Goal: Task Accomplishment & Management: Complete application form

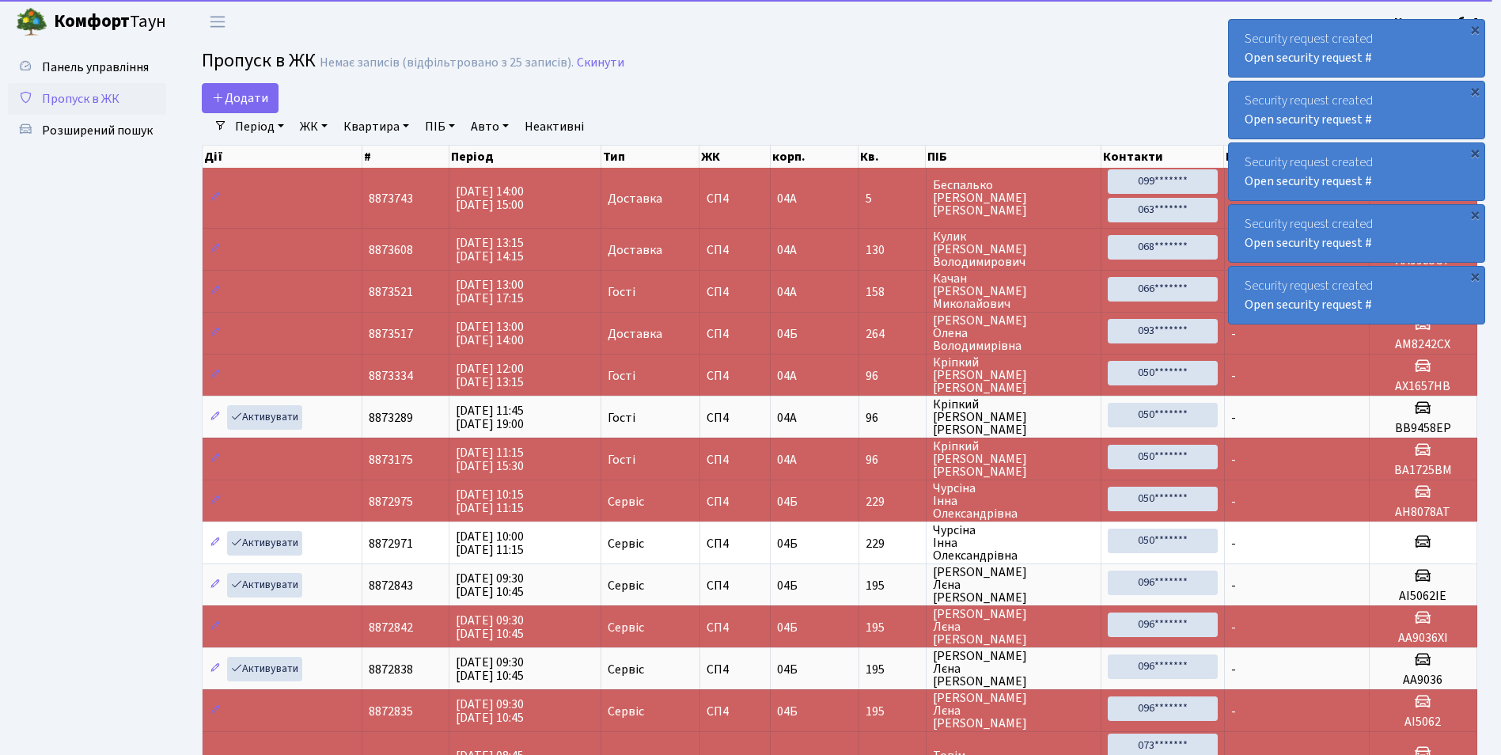
select select "25"
click at [239, 94] on span "Додати" at bounding box center [240, 97] width 56 height 17
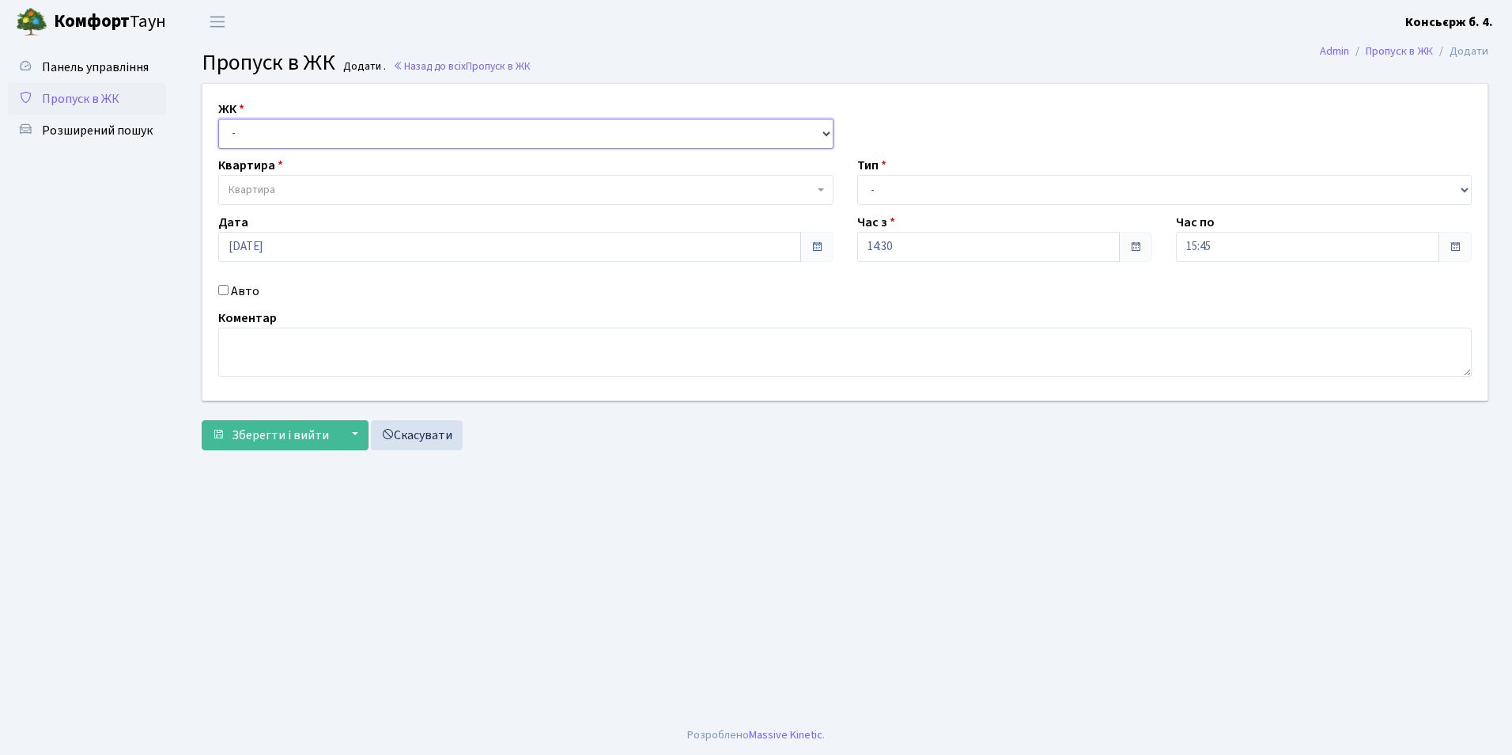
click at [274, 131] on select "- СП4, Столичне шосе, 5" at bounding box center [525, 134] width 615 height 30
select select "325"
click at [218, 119] on select "- СП4, Столичне шосе, 5" at bounding box center [525, 134] width 615 height 30
select select
click at [305, 189] on span "Квартира" at bounding box center [521, 190] width 585 height 16
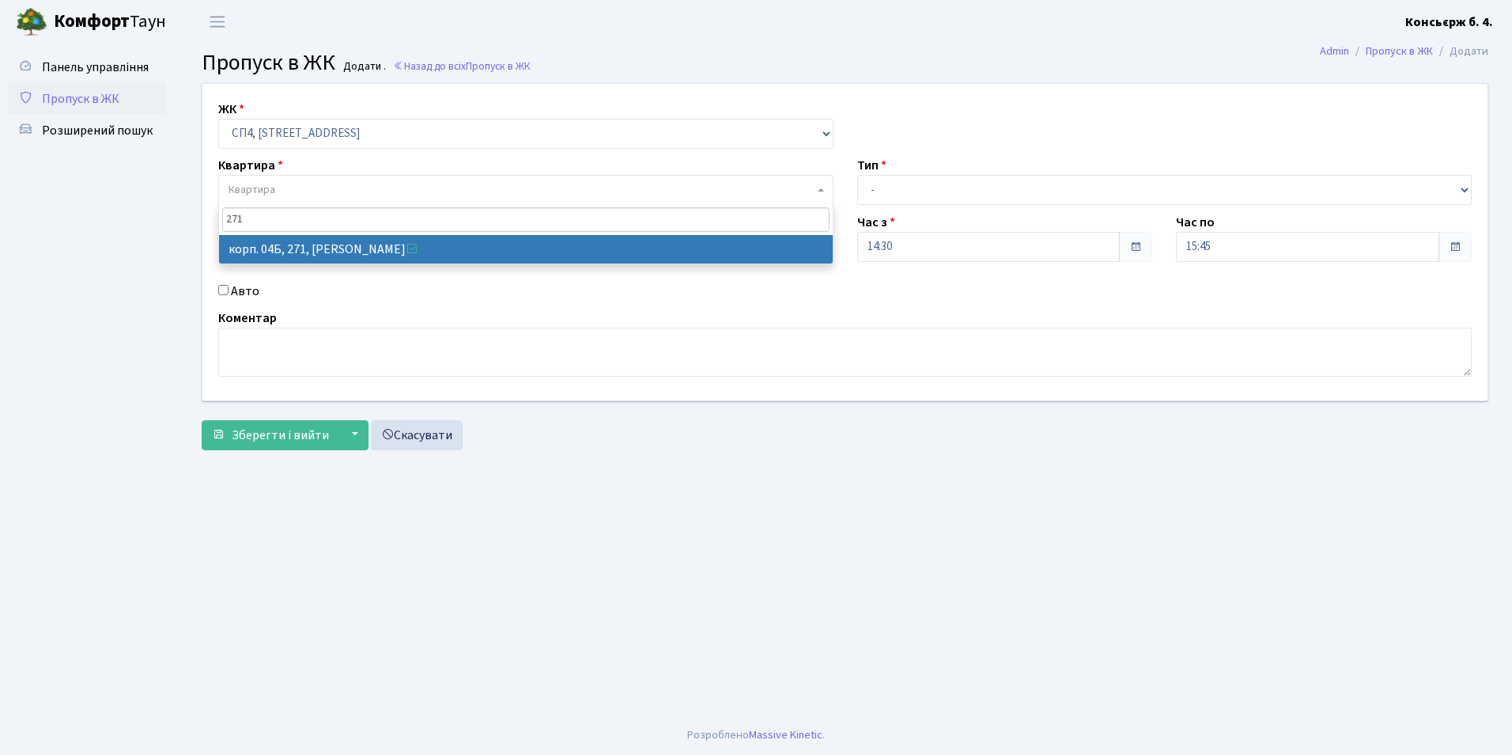
type input "271"
drag, startPoint x: 485, startPoint y: 252, endPoint x: 517, endPoint y: 252, distance: 31.7
select select "21299"
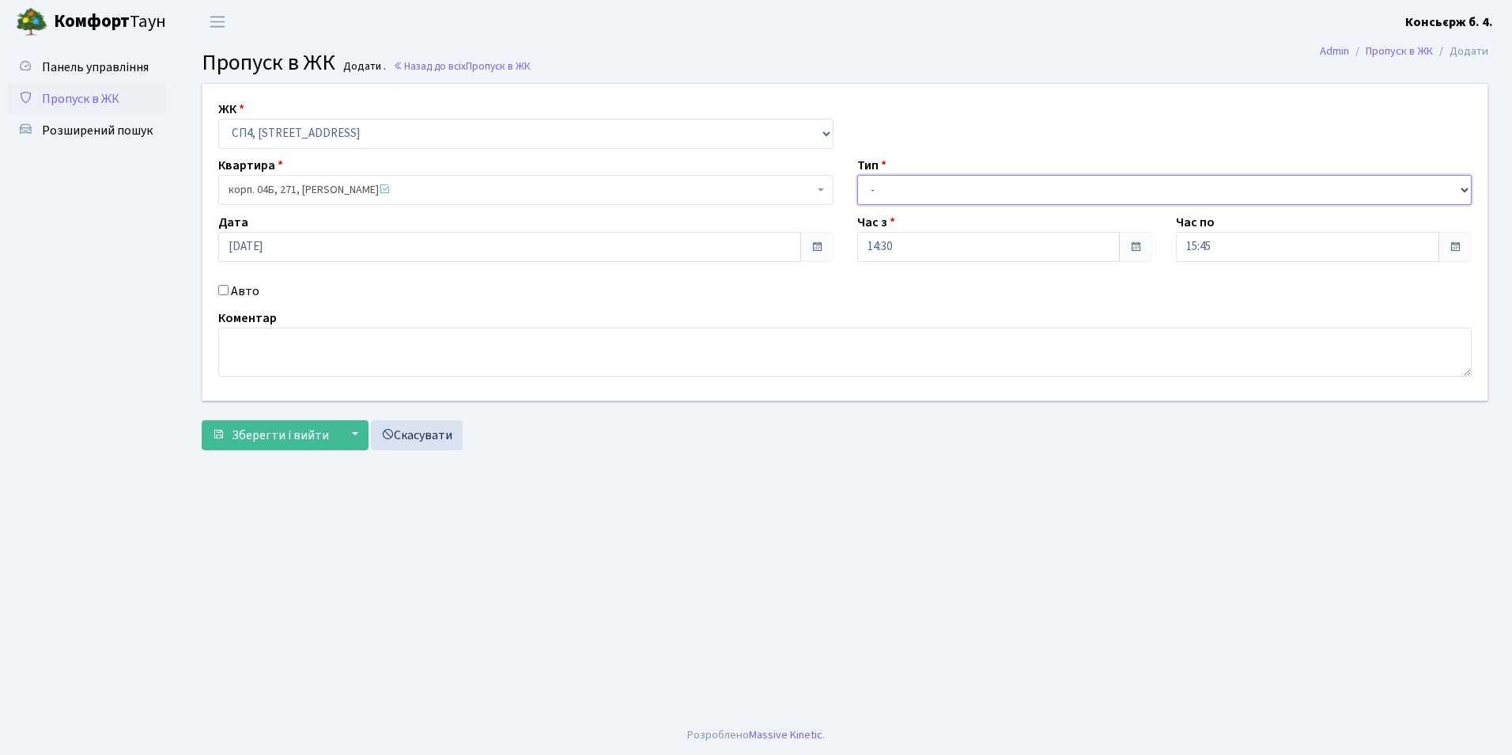
click at [886, 186] on select "- Доставка Таксі Гості Сервіс" at bounding box center [1164, 190] width 615 height 30
select select "1"
click at [857, 175] on select "- Доставка Таксі Гості Сервіс" at bounding box center [1164, 190] width 615 height 30
click at [226, 287] on input "Авто" at bounding box center [223, 290] width 10 height 10
checkbox input "true"
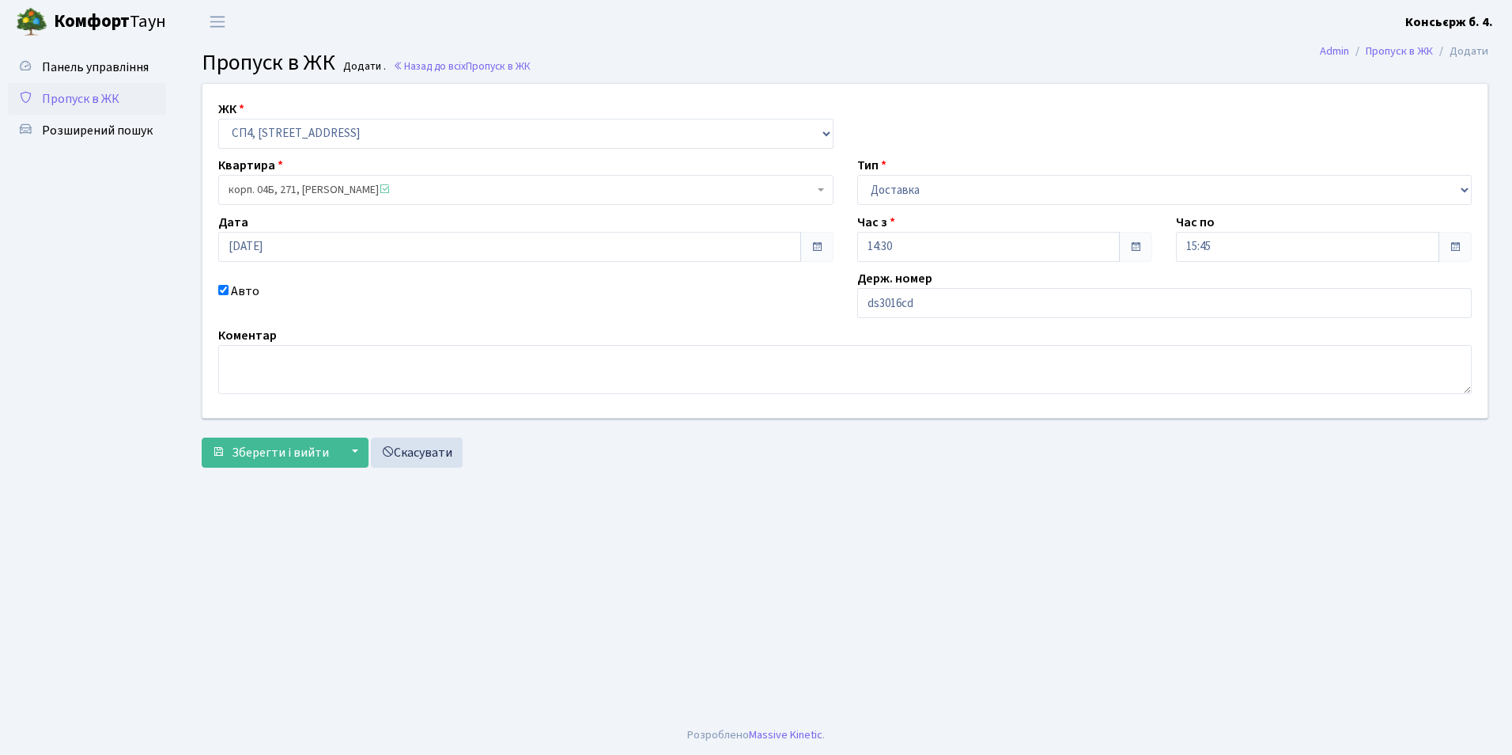
click at [1374, 494] on main "Admin Пропуск в ЖК Додати Пропуск в ЖК Додати . Назад до всіх Пропуск в ЖК ЖК -…" at bounding box center [845, 380] width 1334 height 672
click at [912, 303] on input "ds3016cd" at bounding box center [1164, 303] width 615 height 30
type input "d"
type input "ві3016ср"
click at [247, 455] on span "Зберегти і вийти" at bounding box center [280, 452] width 97 height 17
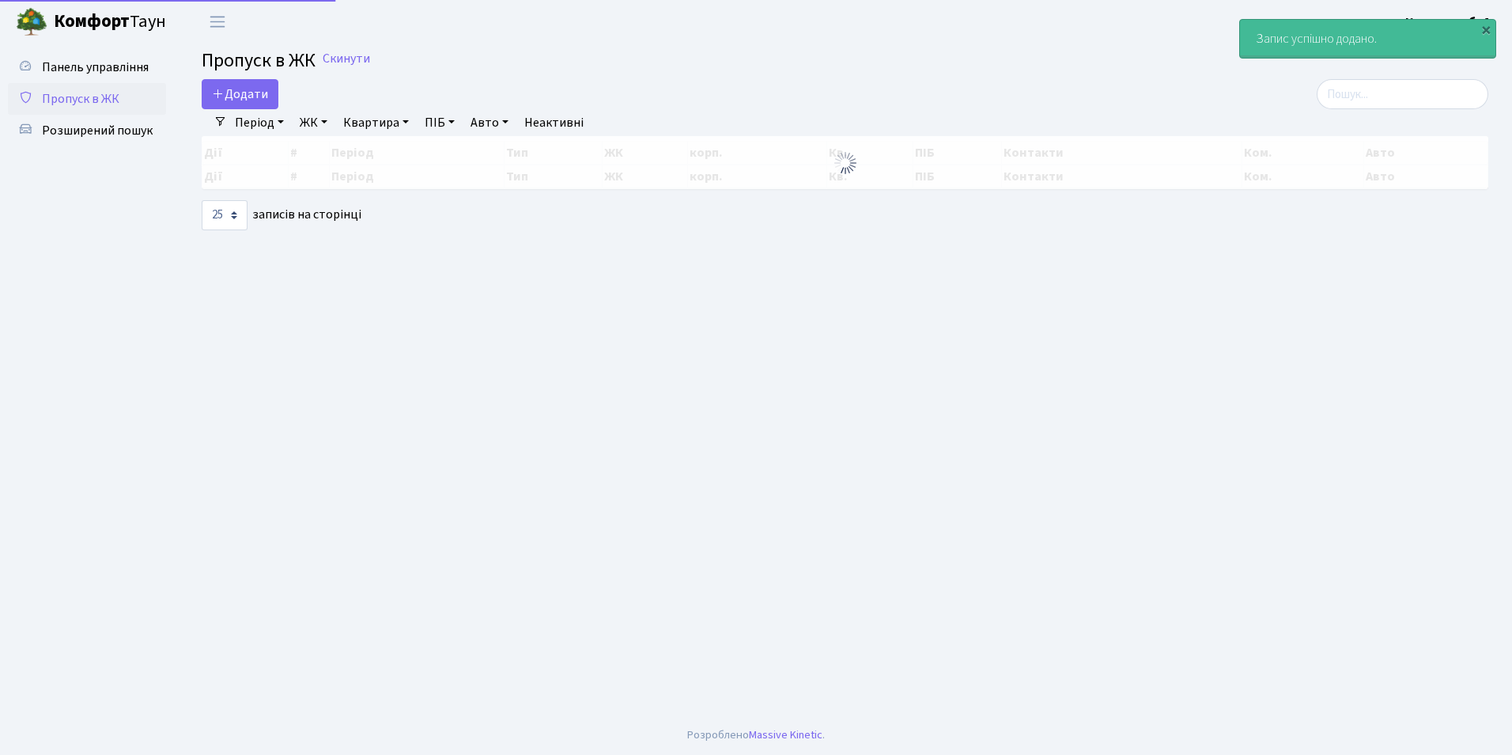
select select "25"
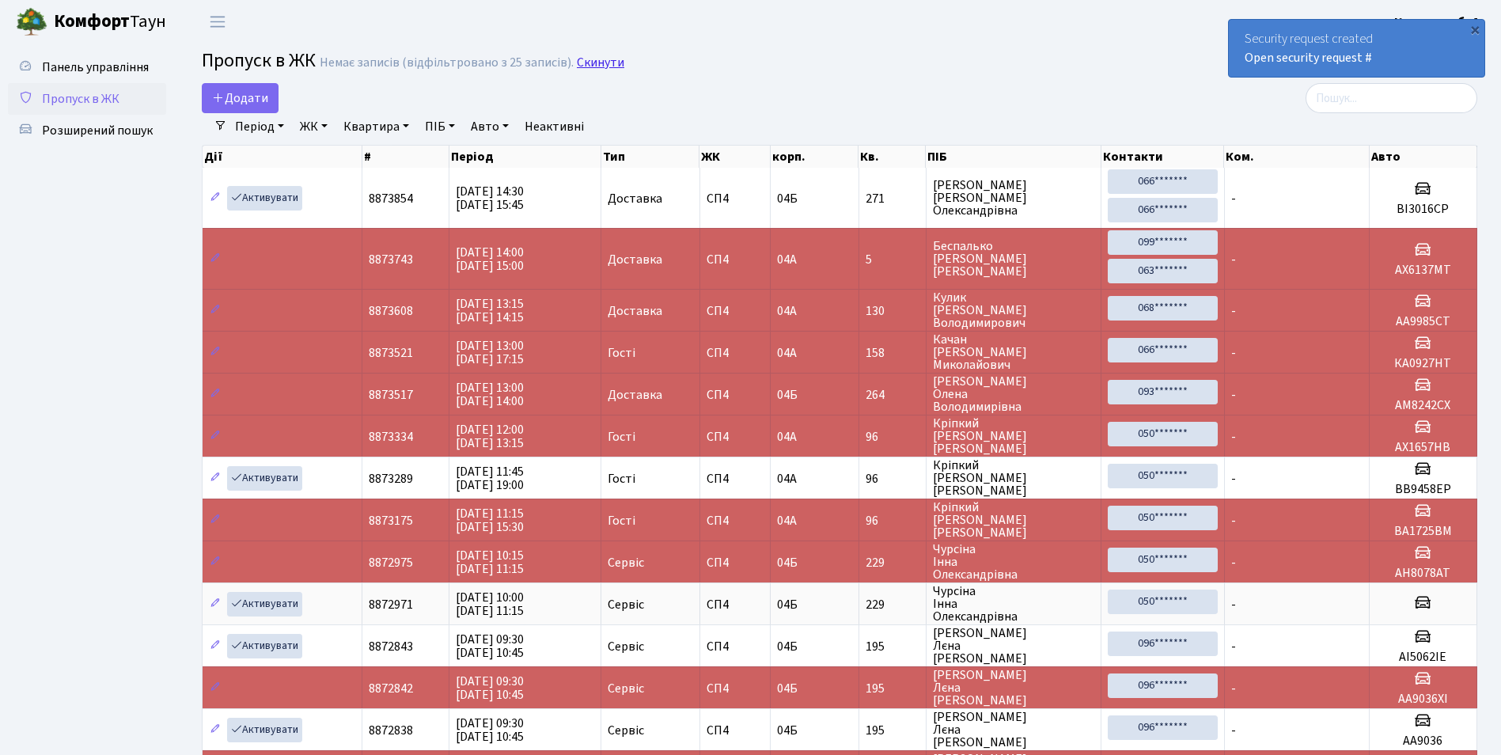
click at [589, 62] on link "Скинути" at bounding box center [600, 62] width 47 height 15
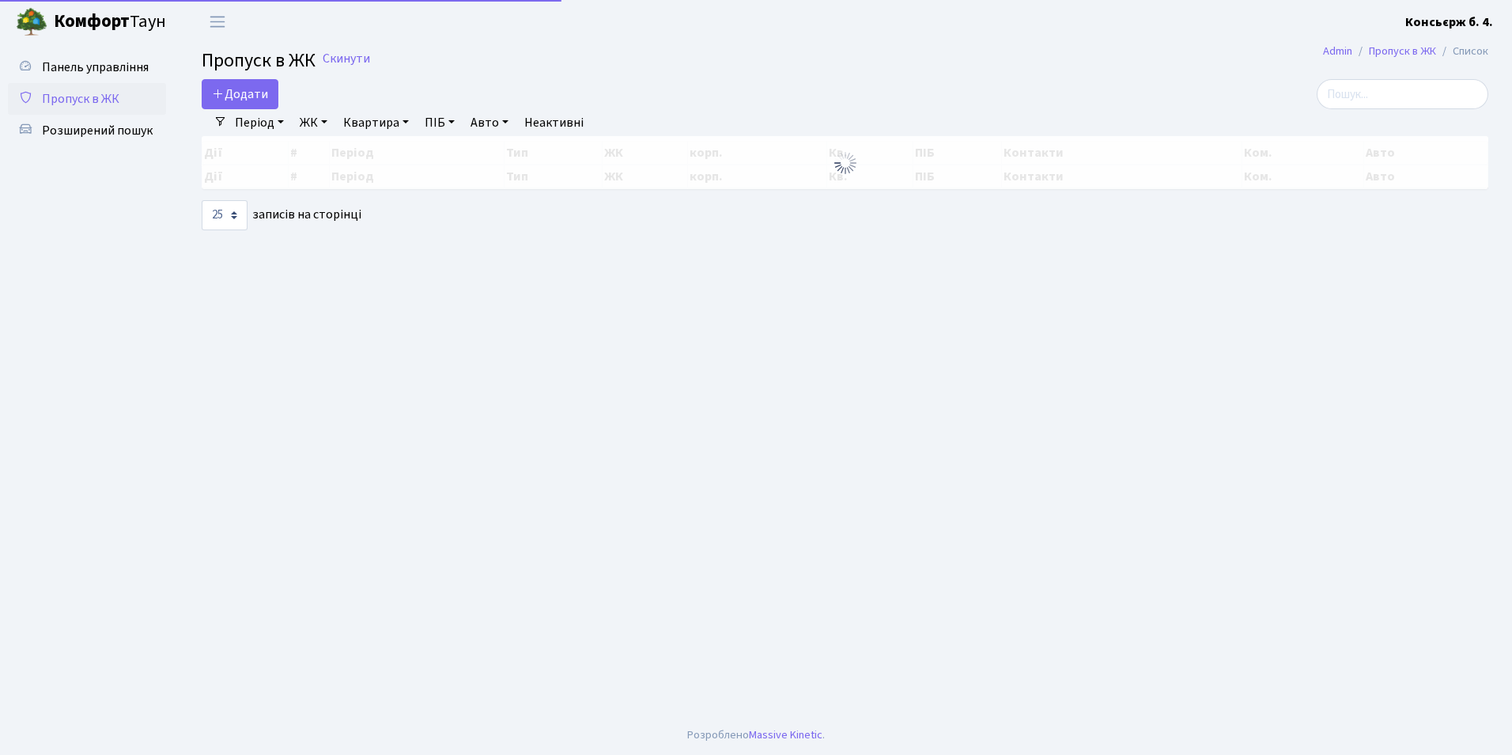
select select "25"
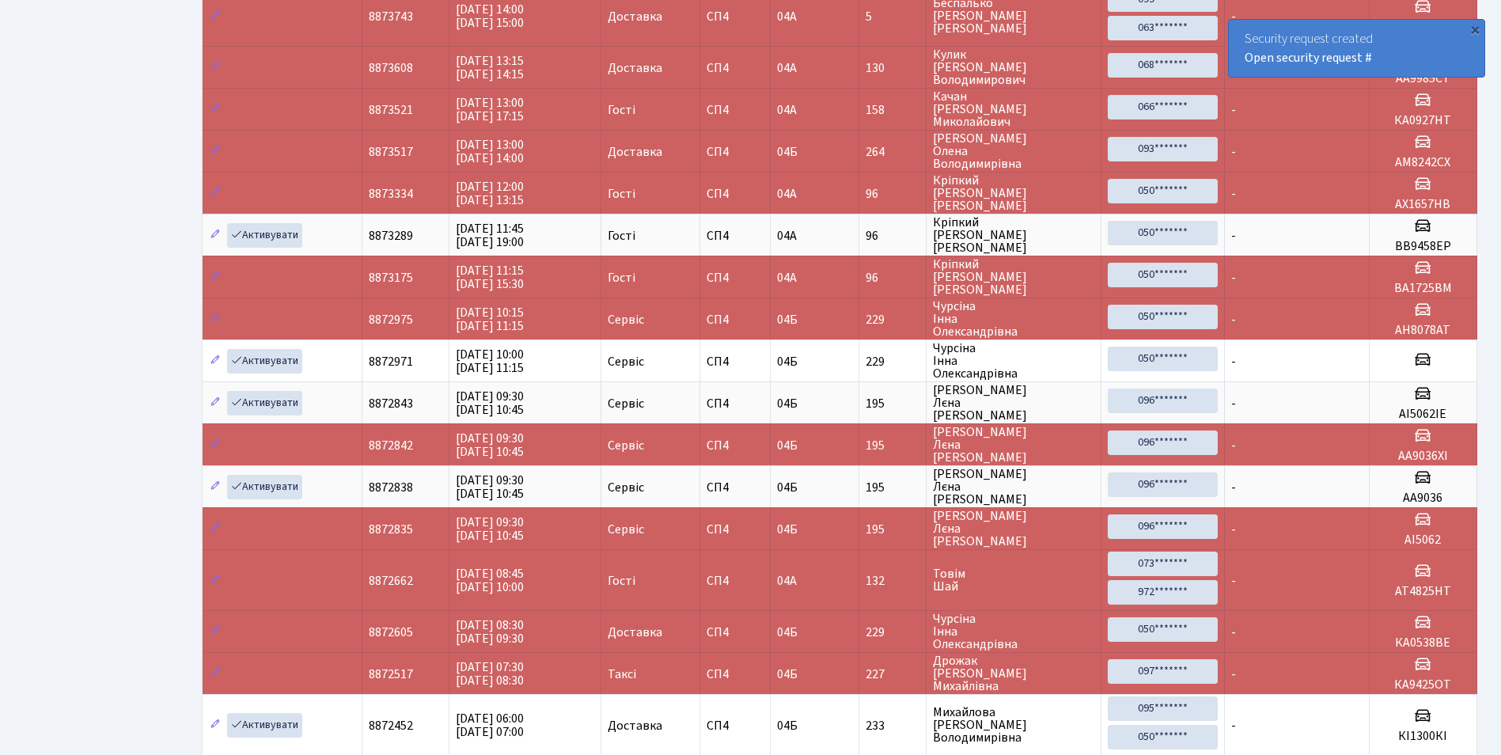
scroll to position [316, 0]
